Goal: Task Accomplishment & Management: Use online tool/utility

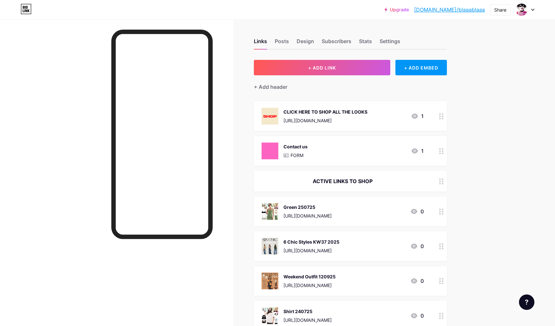
click at [313, 213] on div "[URL][DOMAIN_NAME]" at bounding box center [308, 216] width 48 height 7
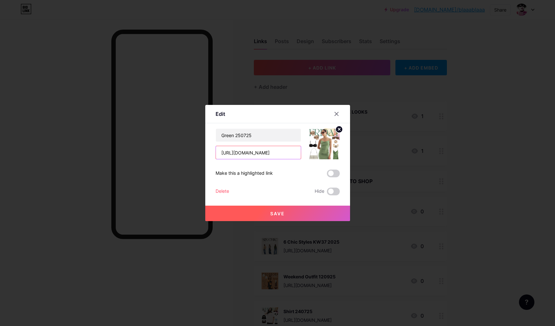
drag, startPoint x: 273, startPoint y: 152, endPoint x: 176, endPoint y: 139, distance: 97.7
click at [216, 146] on input "[URL][DOMAIN_NAME]" at bounding box center [258, 152] width 85 height 13
drag, startPoint x: 244, startPoint y: 132, endPoint x: 198, endPoint y: 128, distance: 46.2
click at [216, 129] on input "Green 250725" at bounding box center [258, 135] width 85 height 13
drag, startPoint x: 235, startPoint y: 69, endPoint x: 236, endPoint y: 41, distance: 27.4
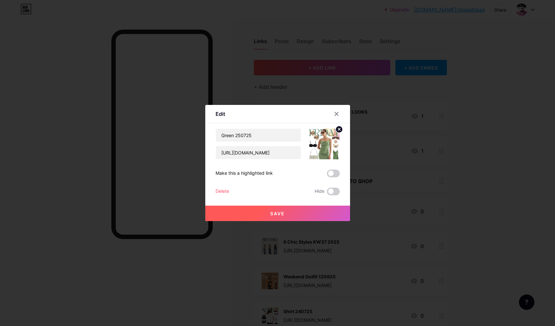
click at [235, 68] on div at bounding box center [277, 163] width 555 height 326
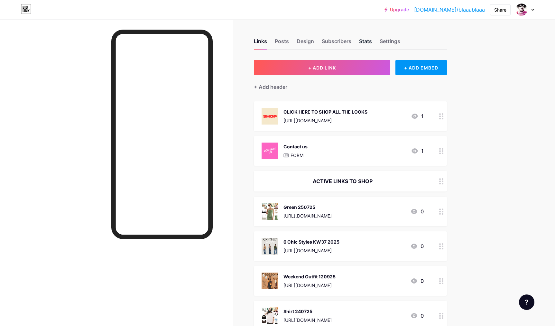
click at [362, 42] on div "Stats" at bounding box center [365, 43] width 13 height 12
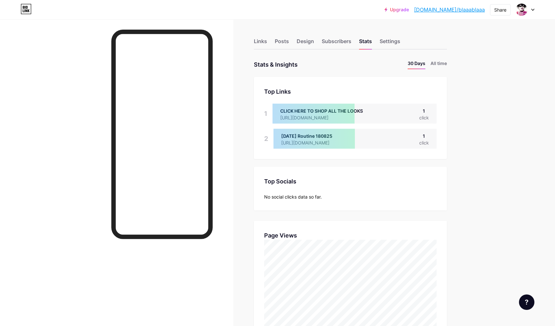
scroll to position [326, 555]
click at [261, 43] on div "Links" at bounding box center [260, 43] width 13 height 12
